Goal: Find specific page/section: Find specific page/section

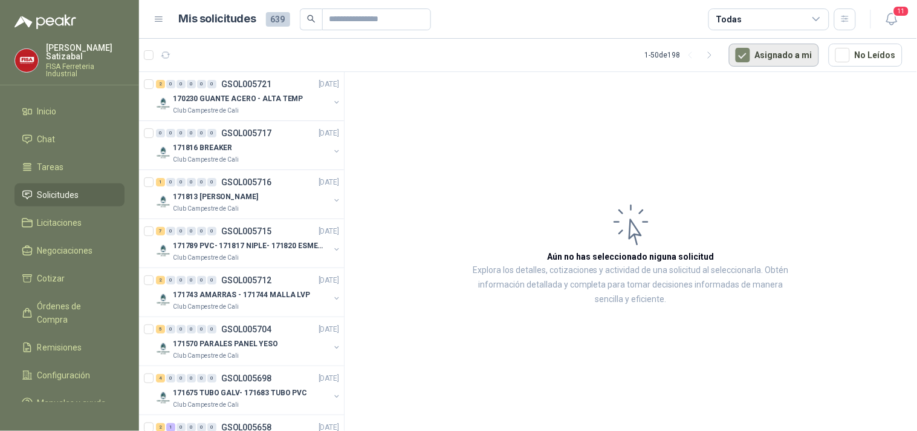
click at [783, 55] on button "Asignado a mi" at bounding box center [774, 55] width 90 height 23
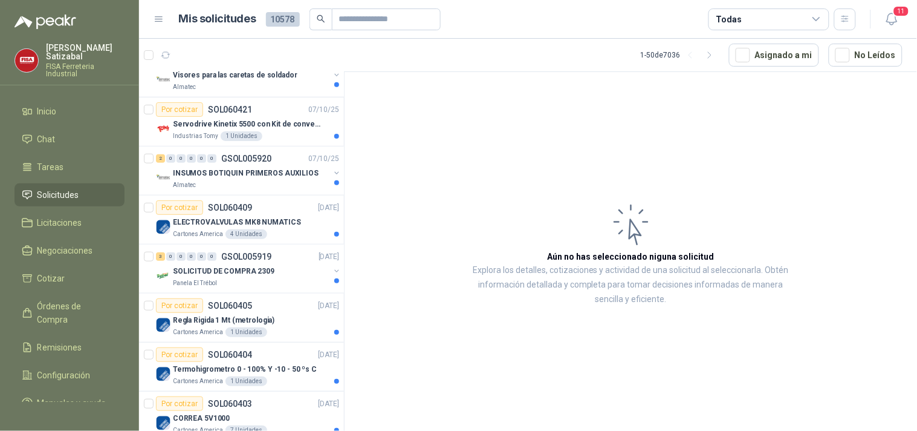
scroll to position [233, 0]
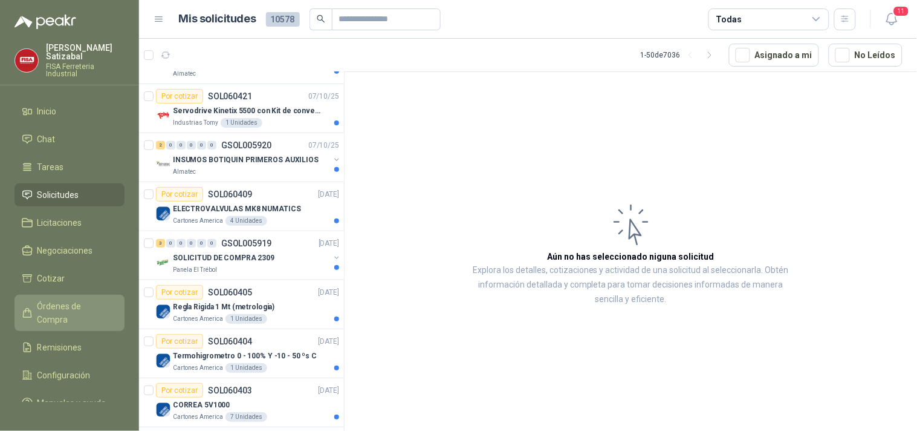
click at [70, 302] on span "Órdenes de Compra" at bounding box center [75, 312] width 76 height 27
